Goal: Task Accomplishment & Management: Use online tool/utility

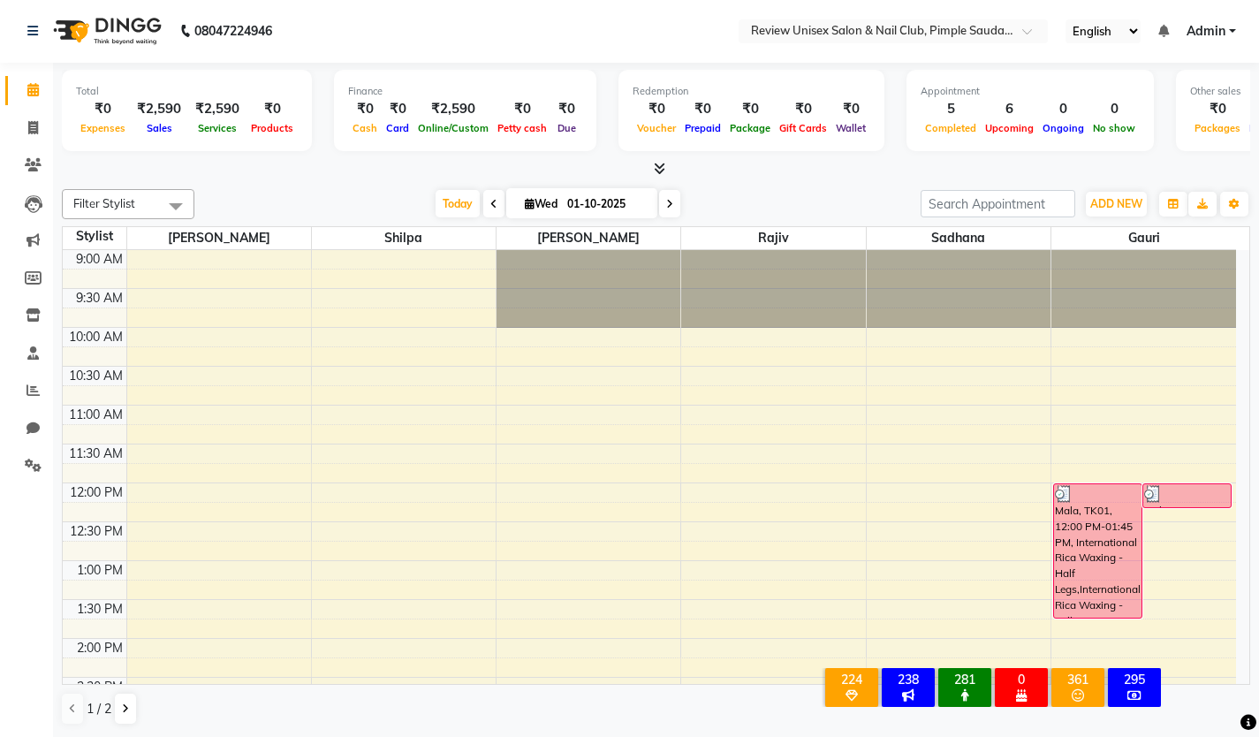
scroll to position [576, 0]
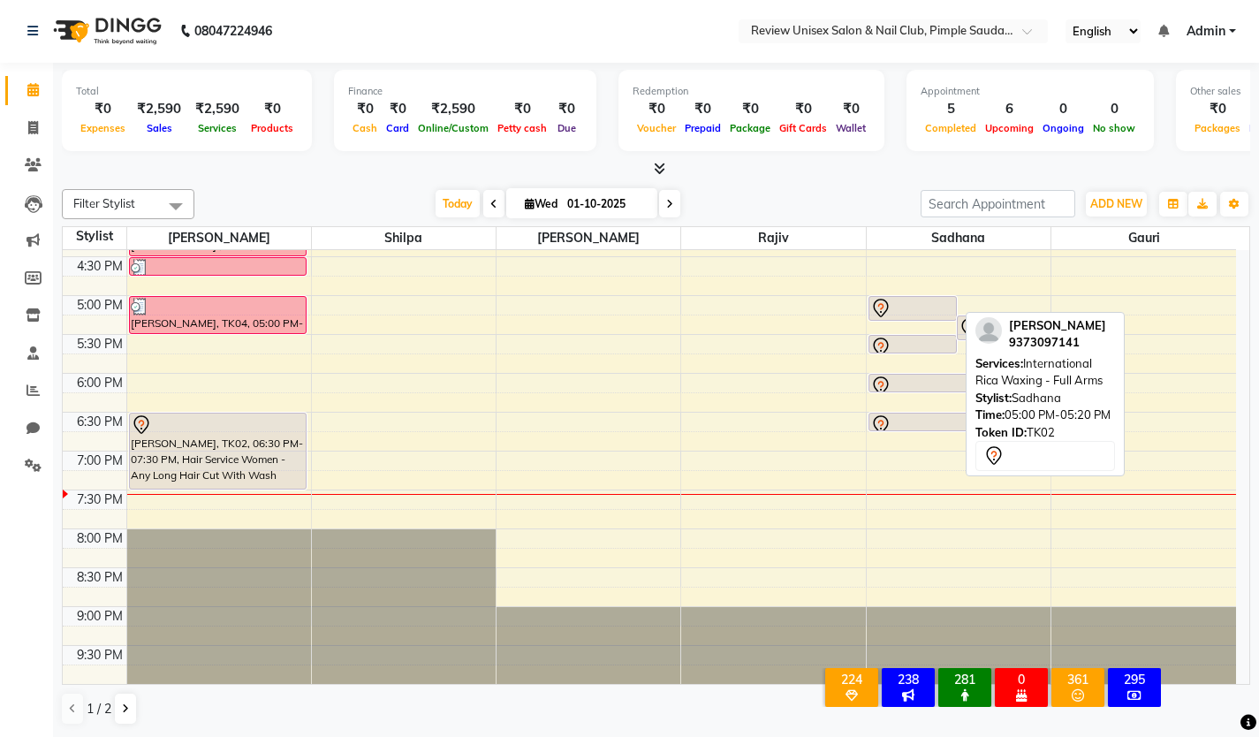
click at [924, 312] on div at bounding box center [913, 308] width 86 height 21
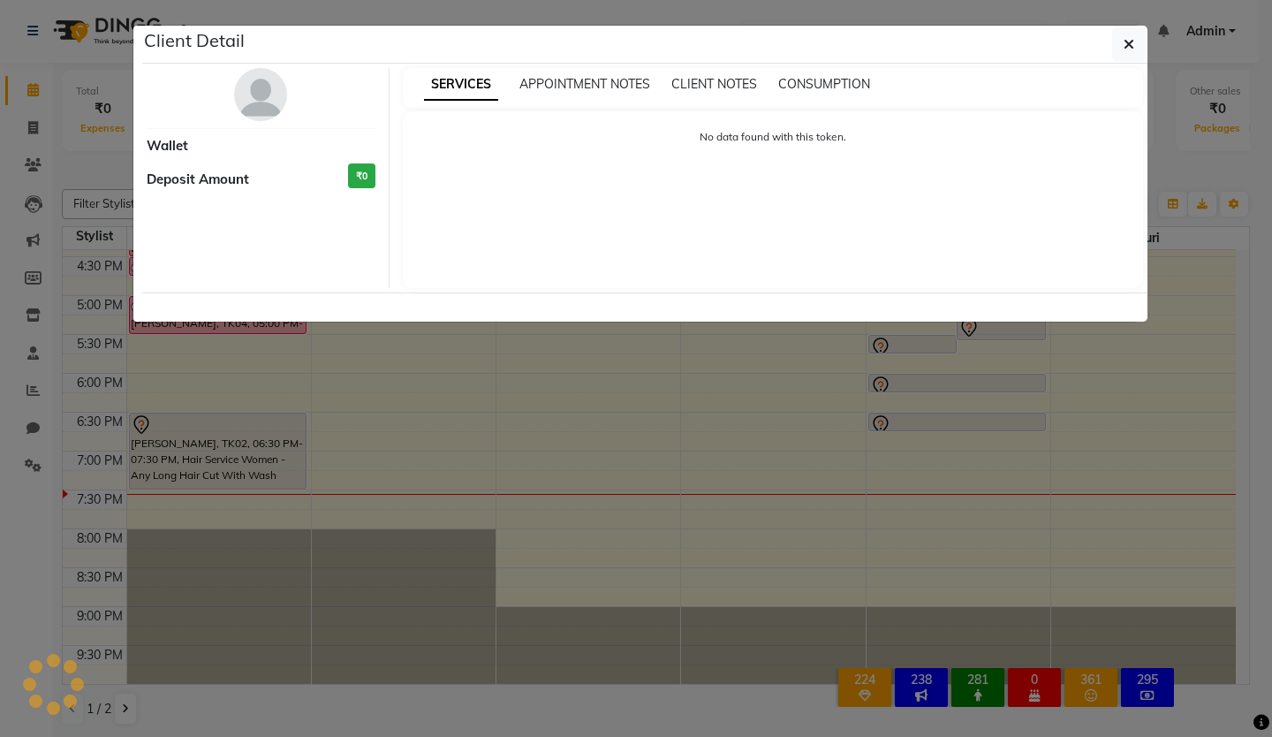
select select "7"
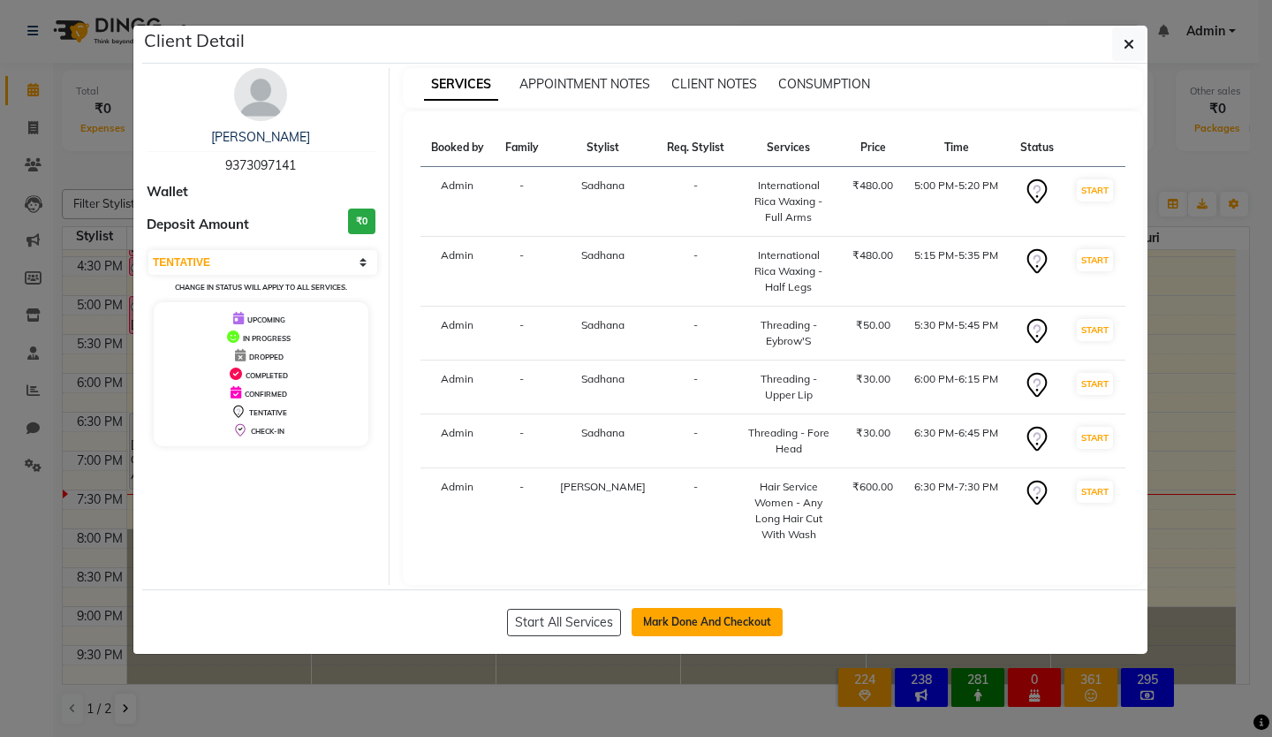
click at [723, 636] on button "Mark Done And Checkout" at bounding box center [707, 622] width 151 height 28
select select "service"
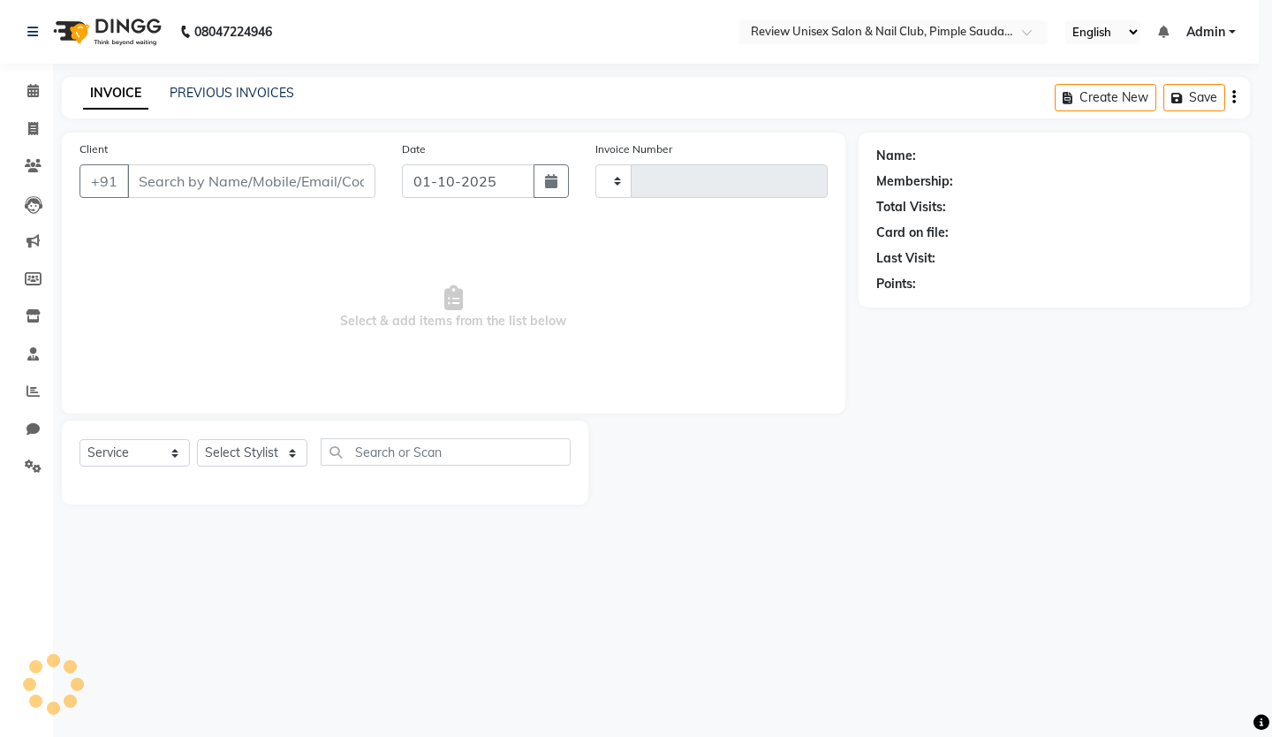
type input "0621"
select select "766"
type input "9373097141"
select select "89963"
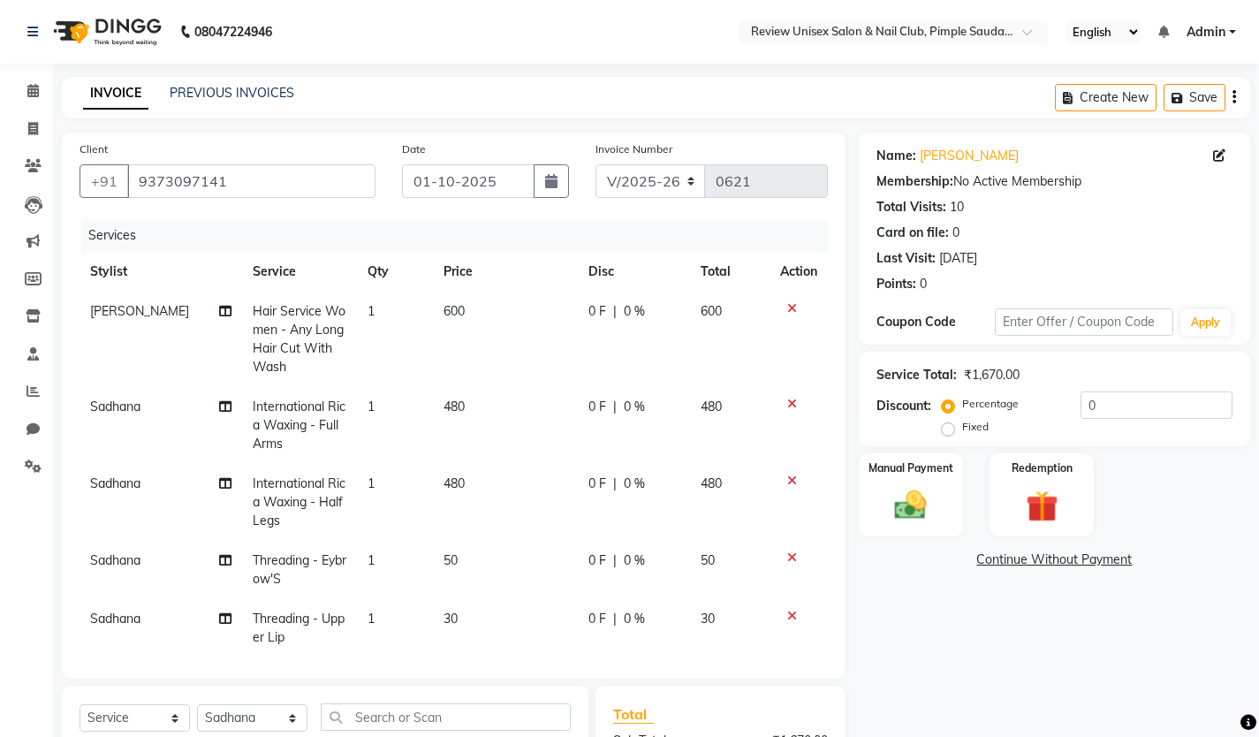
click at [787, 478] on icon at bounding box center [792, 480] width 10 height 12
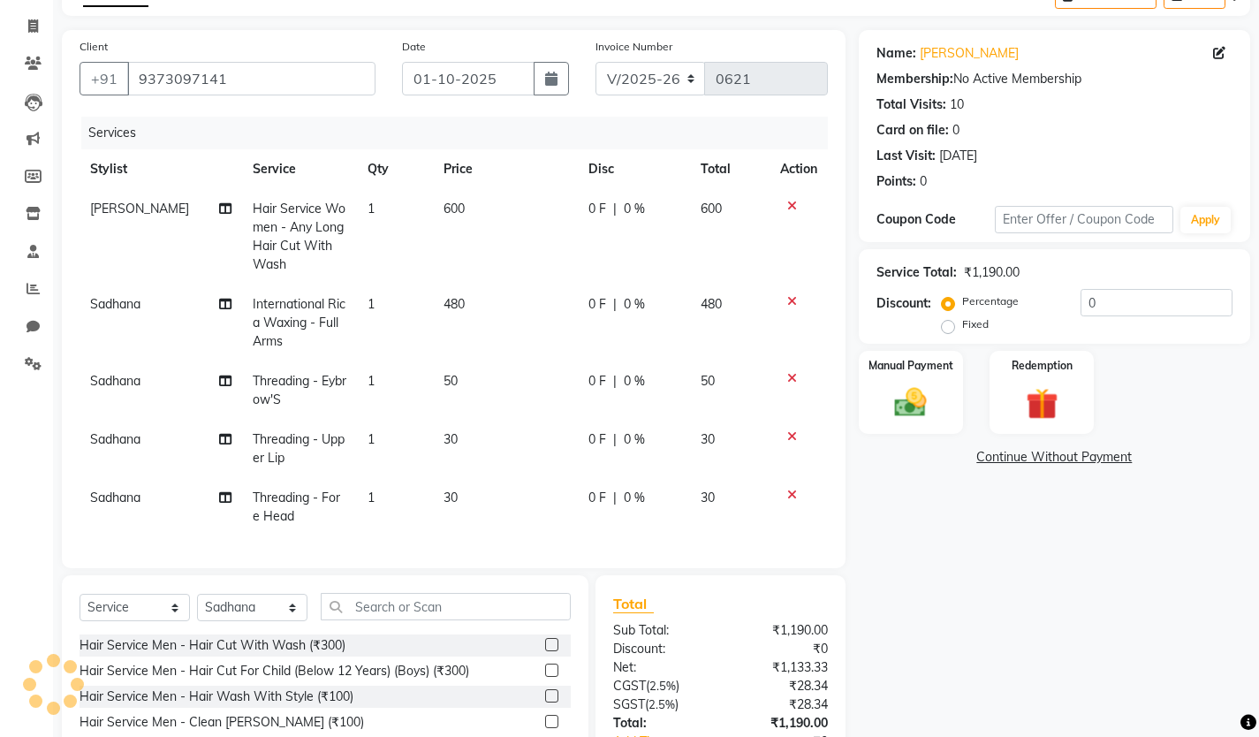
scroll to position [177, 0]
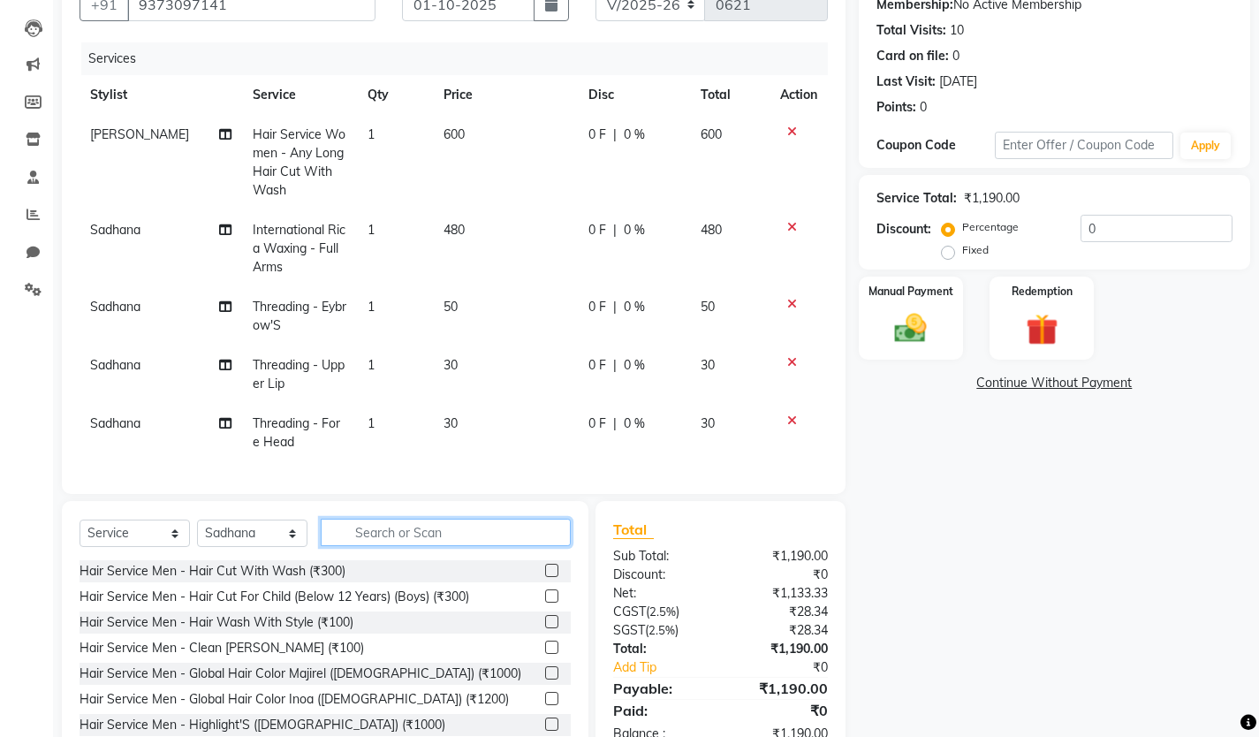
click at [380, 533] on input "text" at bounding box center [446, 532] width 250 height 27
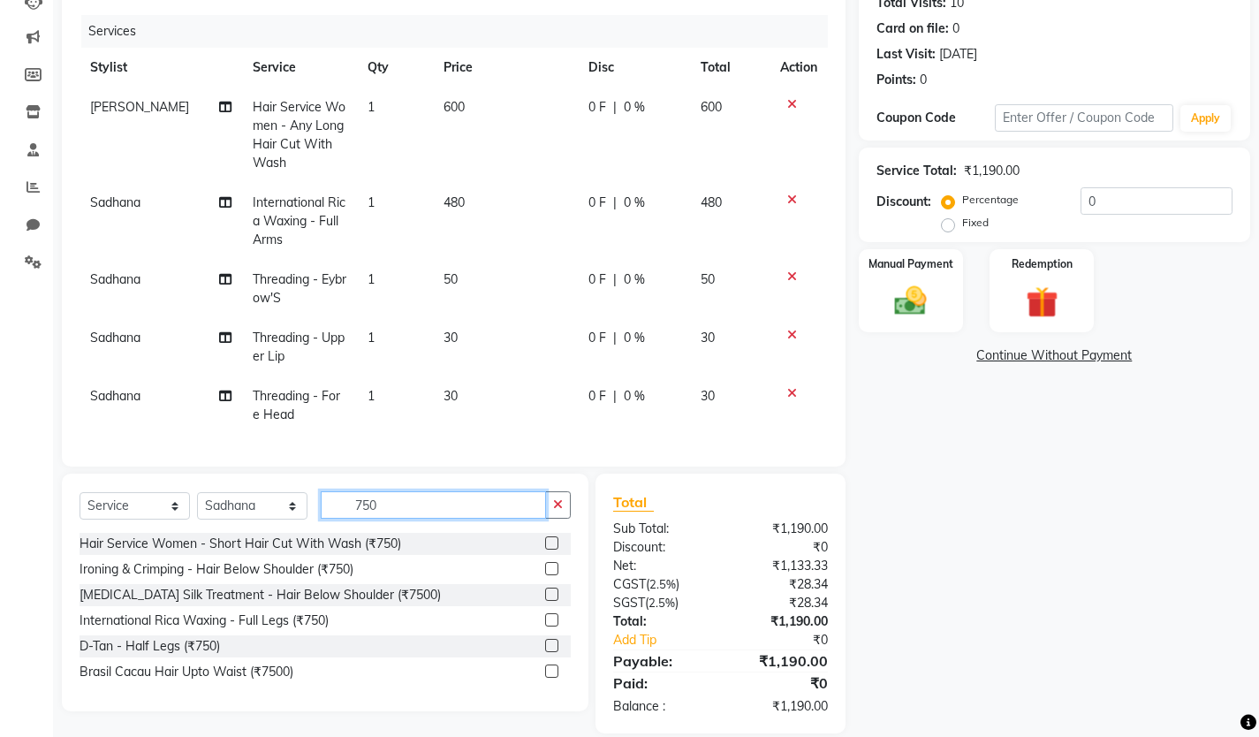
scroll to position [227, 0]
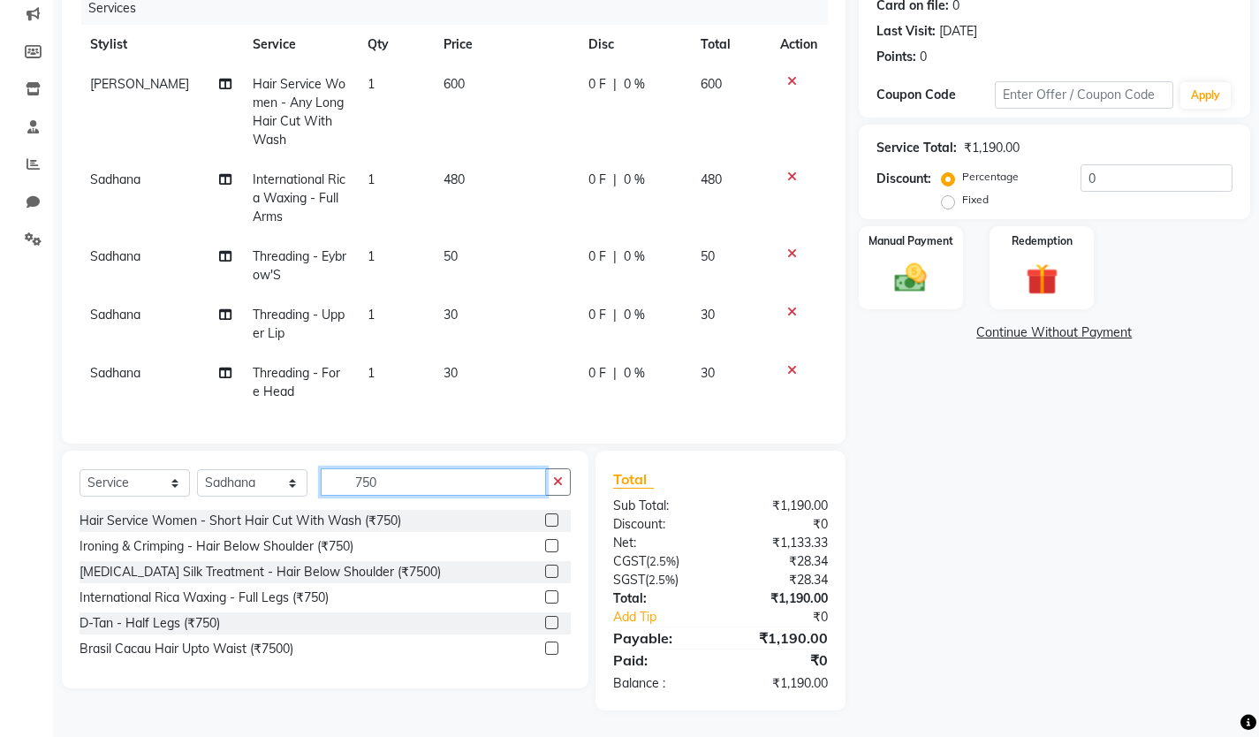
click at [387, 487] on input "750" at bounding box center [433, 481] width 225 height 27
type input "7"
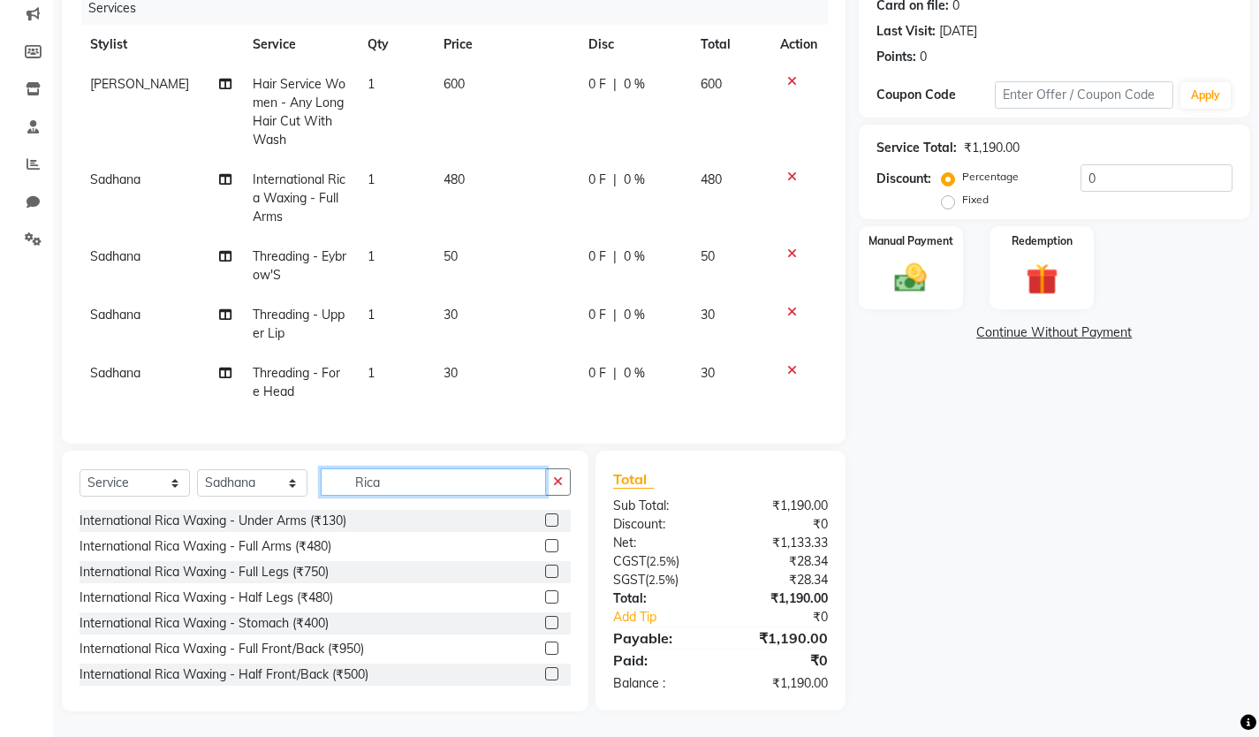
type input "Rica"
click at [545, 572] on label at bounding box center [551, 570] width 13 height 13
click at [545, 572] on input "checkbox" at bounding box center [550, 571] width 11 height 11
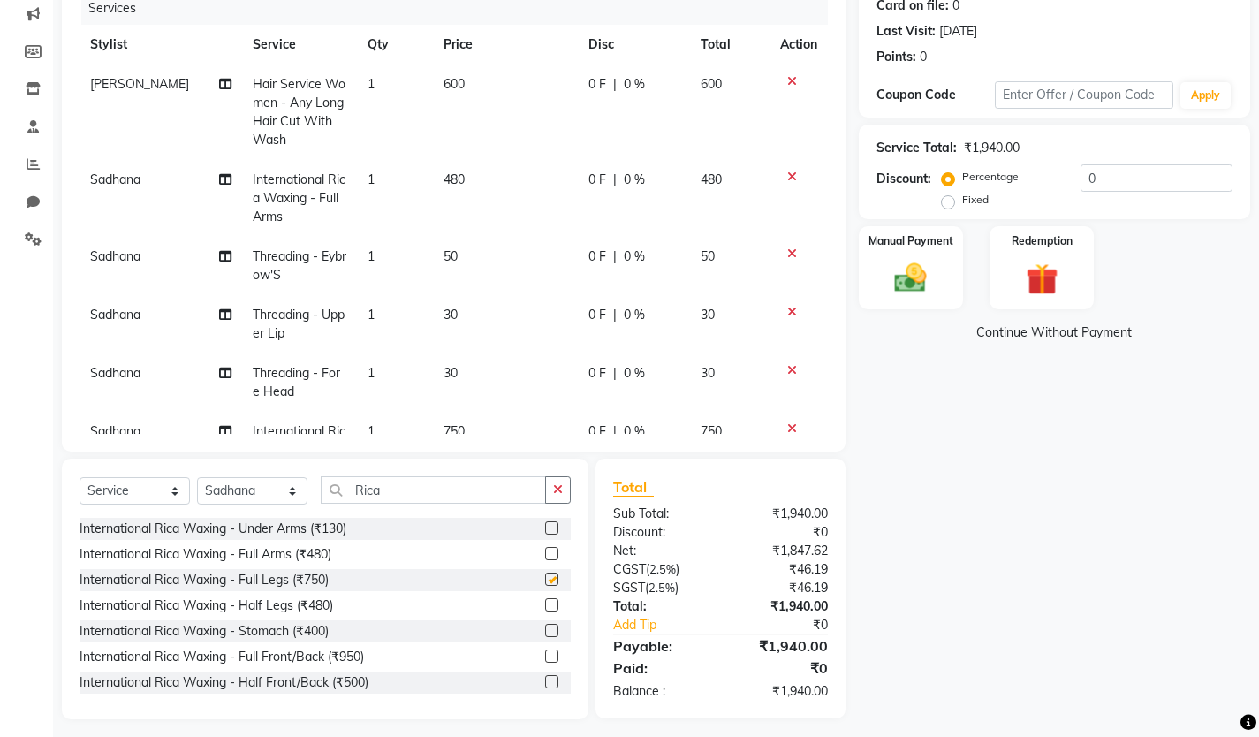
checkbox input "false"
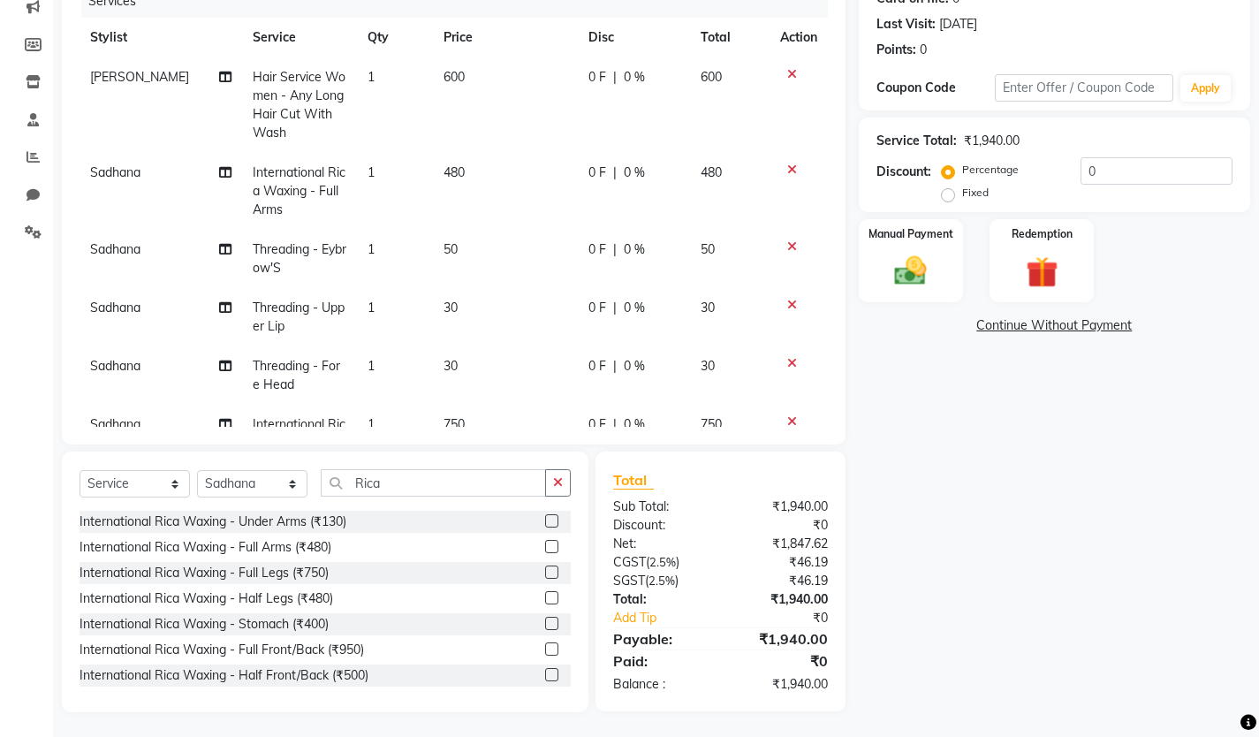
scroll to position [236, 0]
click at [938, 260] on div "Manual Payment" at bounding box center [910, 259] width 109 height 87
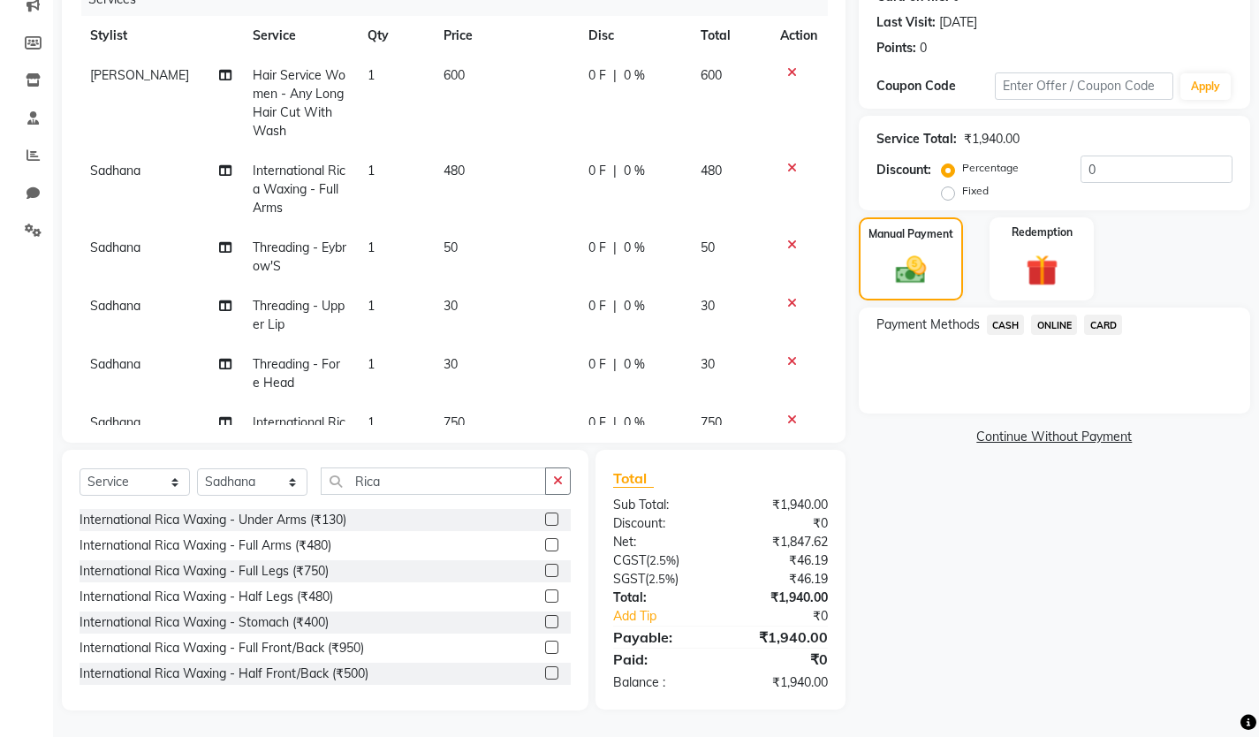
click at [1056, 328] on span "ONLINE" at bounding box center [1054, 324] width 46 height 20
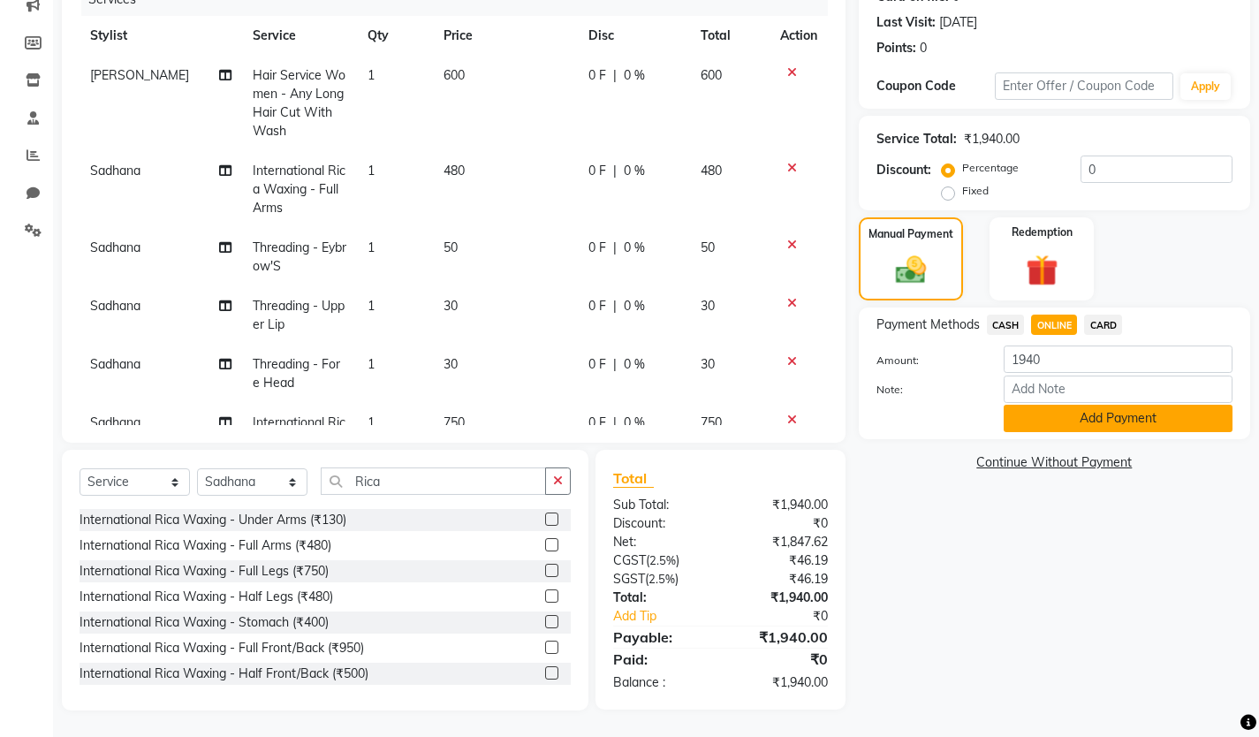
click at [1035, 411] on button "Add Payment" at bounding box center [1117, 418] width 229 height 27
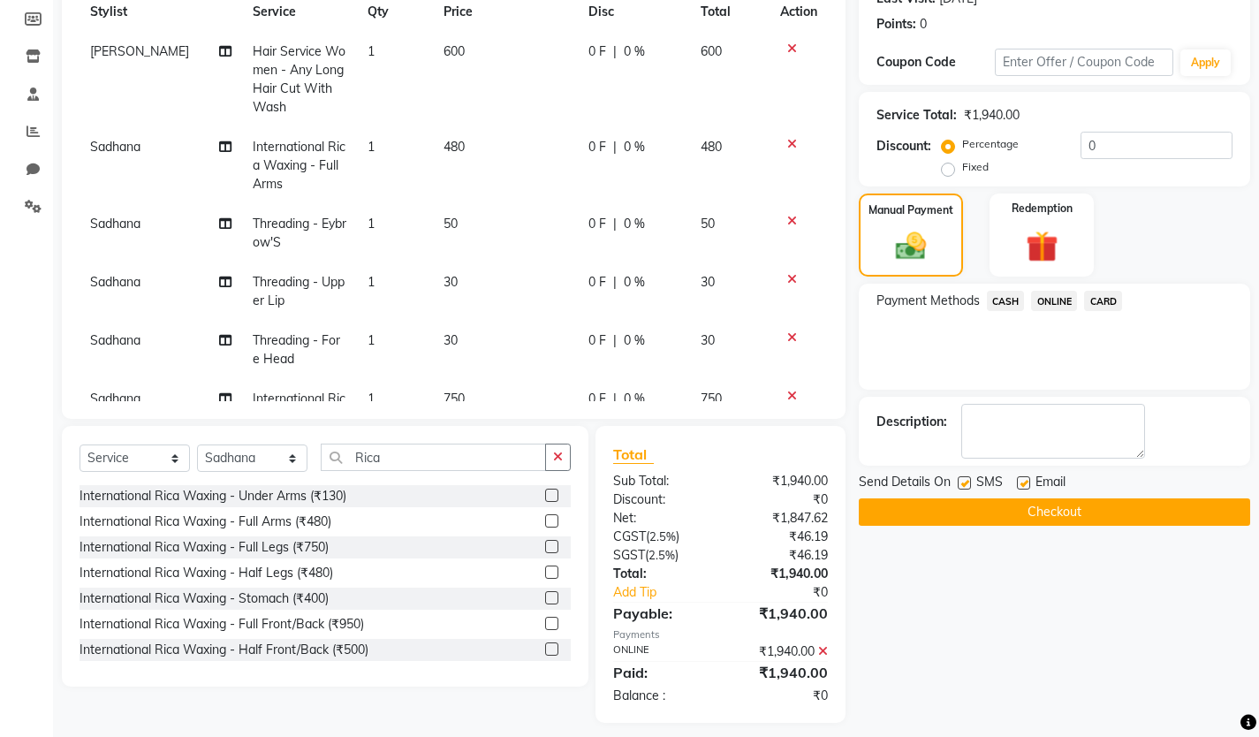
scroll to position [272, 0]
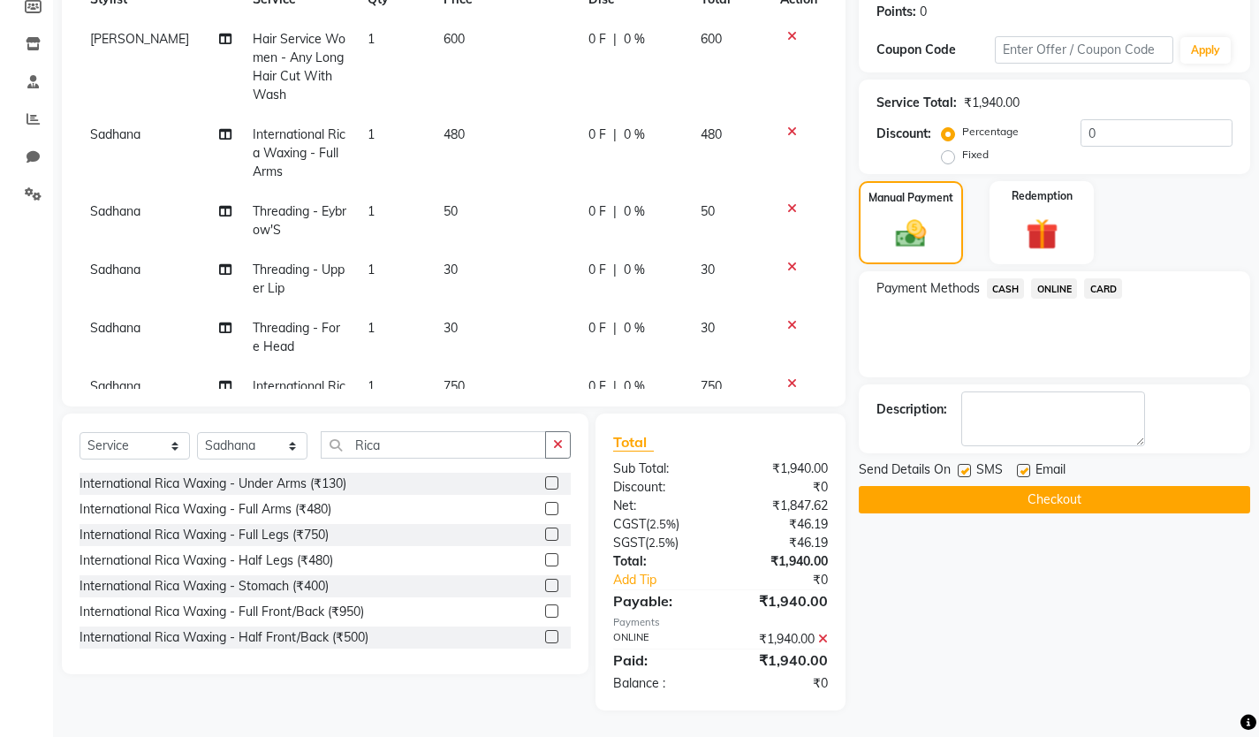
click at [966, 473] on label at bounding box center [964, 470] width 13 height 13
click at [966, 473] on input "checkbox" at bounding box center [963, 471] width 11 height 11
checkbox input "false"
click at [1022, 472] on label at bounding box center [1023, 470] width 13 height 13
click at [1022, 472] on input "checkbox" at bounding box center [1022, 471] width 11 height 11
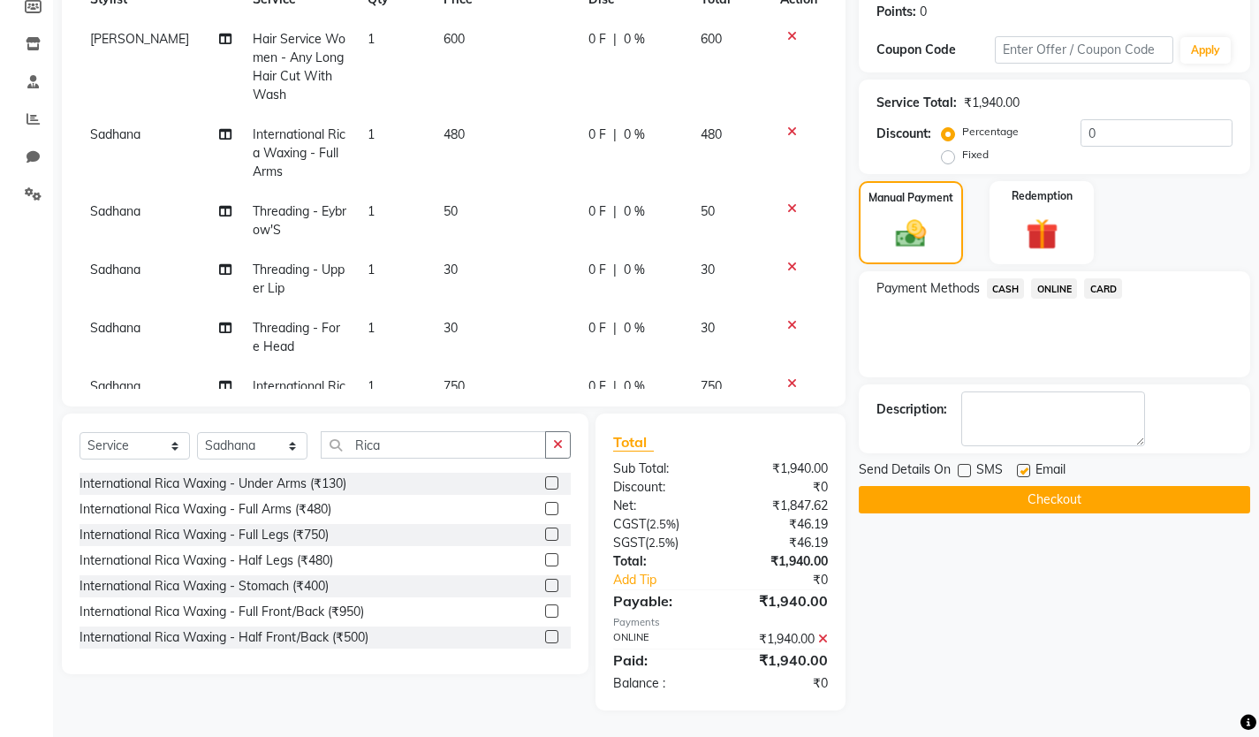
checkbox input "false"
click at [1023, 508] on button "Checkout" at bounding box center [1054, 499] width 391 height 27
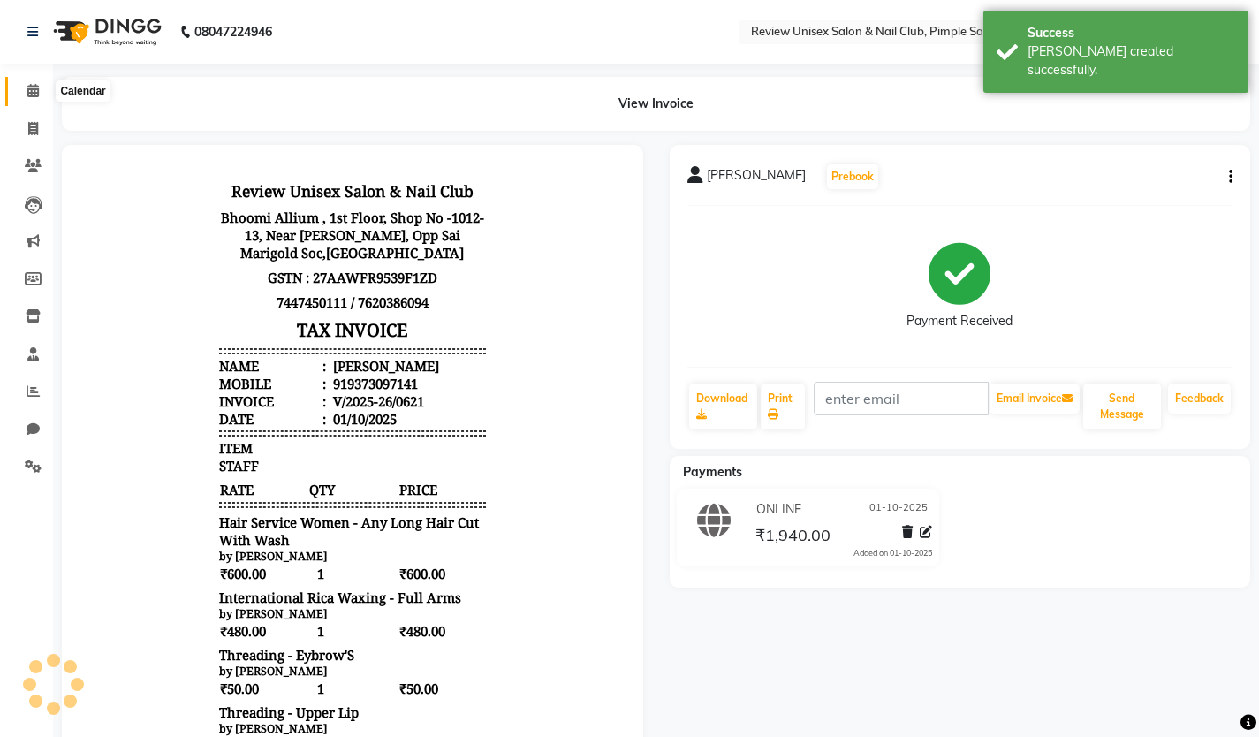
click at [36, 86] on icon at bounding box center [32, 90] width 11 height 13
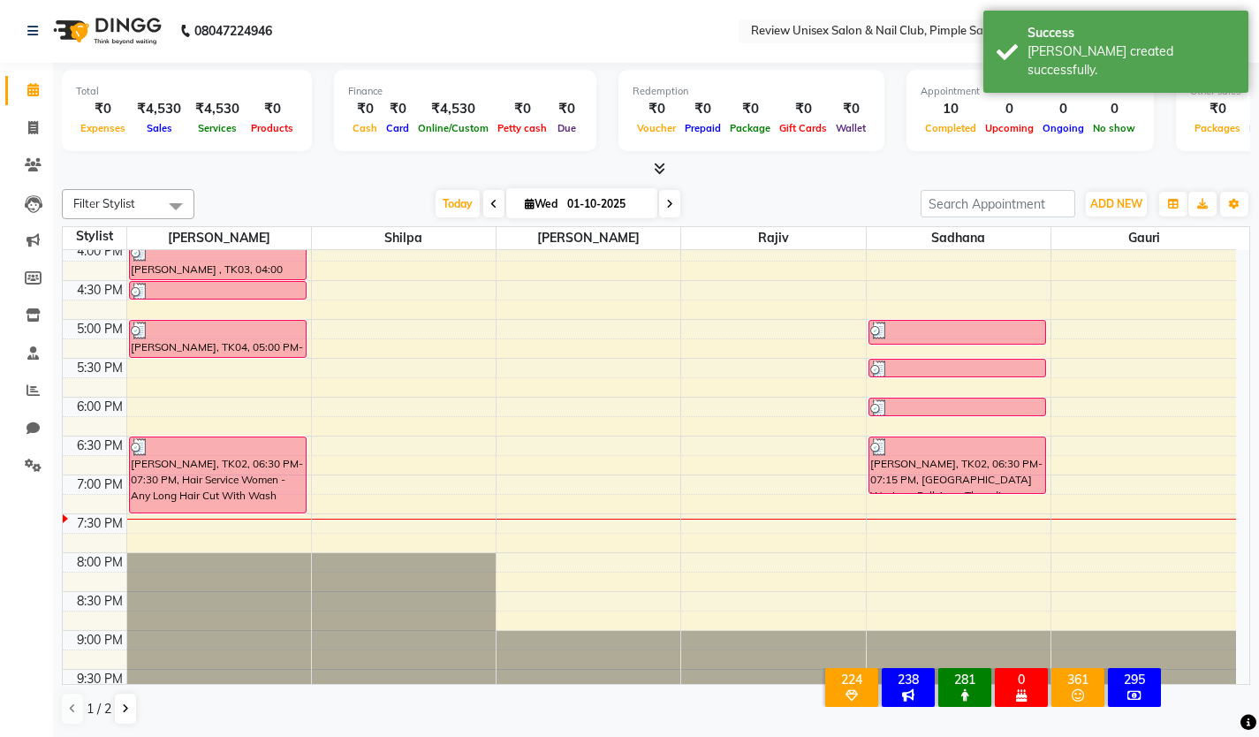
scroll to position [576, 0]
